Goal: Find specific page/section: Find specific page/section

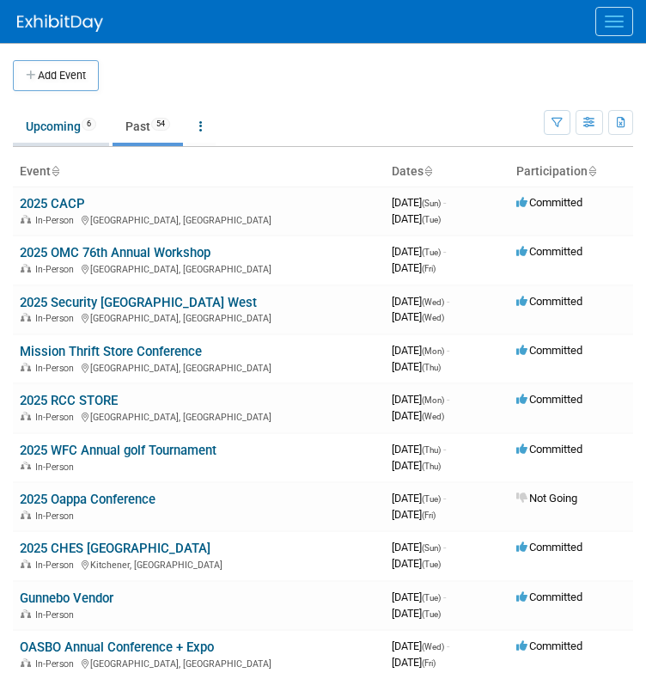
click at [34, 116] on link "Upcoming 6" at bounding box center [61, 126] width 96 height 33
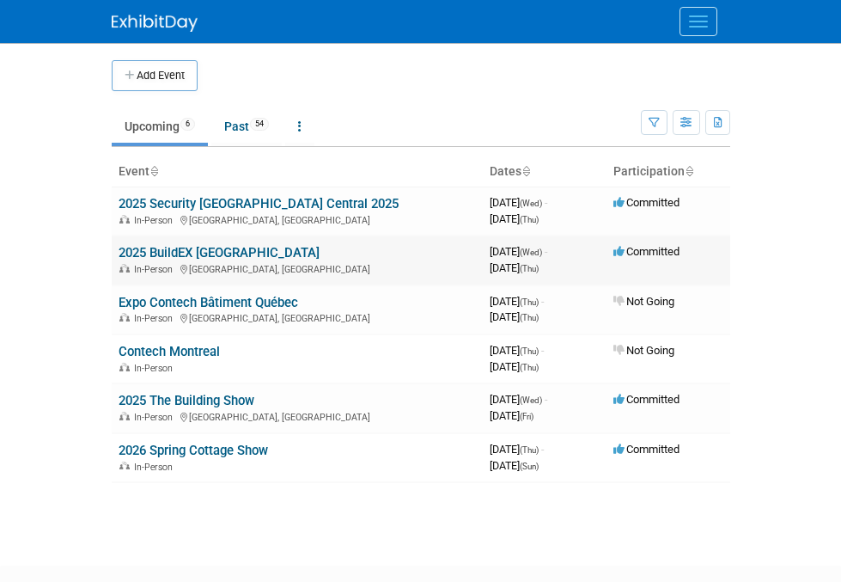
click at [122, 247] on link "2025 BuildEX [GEOGRAPHIC_DATA]" at bounding box center [219, 252] width 201 height 15
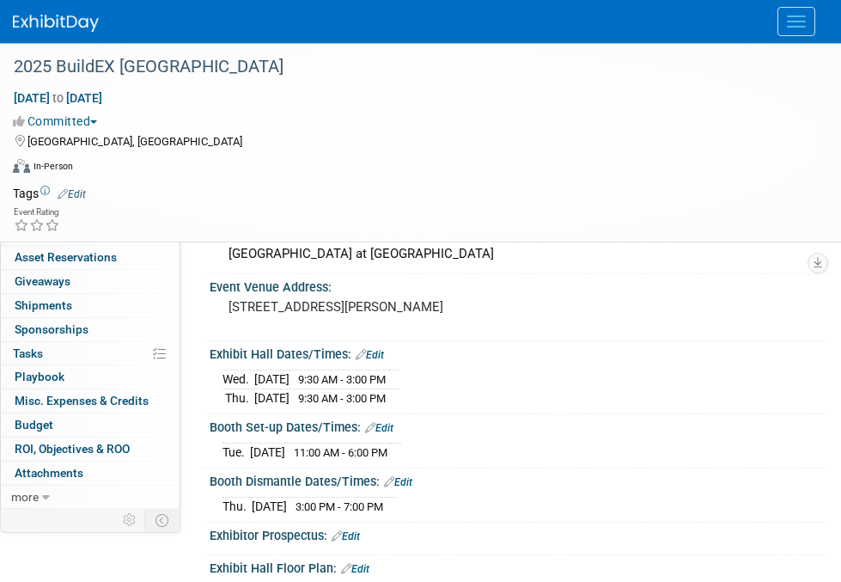
drag, startPoint x: 555, startPoint y: 198, endPoint x: 211, endPoint y: 213, distance: 343.9
click at [211, 213] on div "https://informaconnect.com/buildex-alberta/" at bounding box center [519, 203] width 618 height 26
copy link "https://informaconnect.com/buildex-alberta/"
